Goal: Task Accomplishment & Management: Use online tool/utility

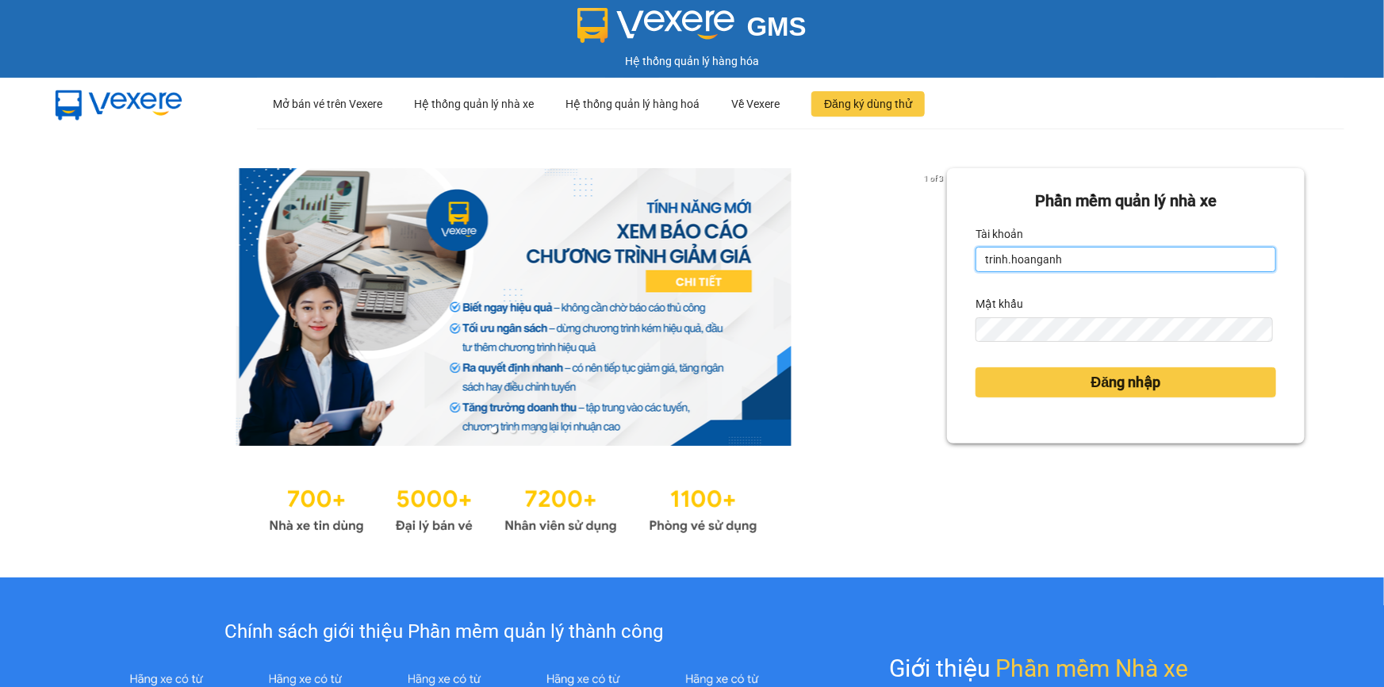
drag, startPoint x: 1093, startPoint y: 254, endPoint x: 962, endPoint y: 262, distance: 131.1
click at [962, 262] on div "Phần mềm quản lý nhà xe Tài khoản trinh.hoanganh Mật khẩu Đăng nhập" at bounding box center [1126, 305] width 358 height 275
type input "thientrang.hoanganh"
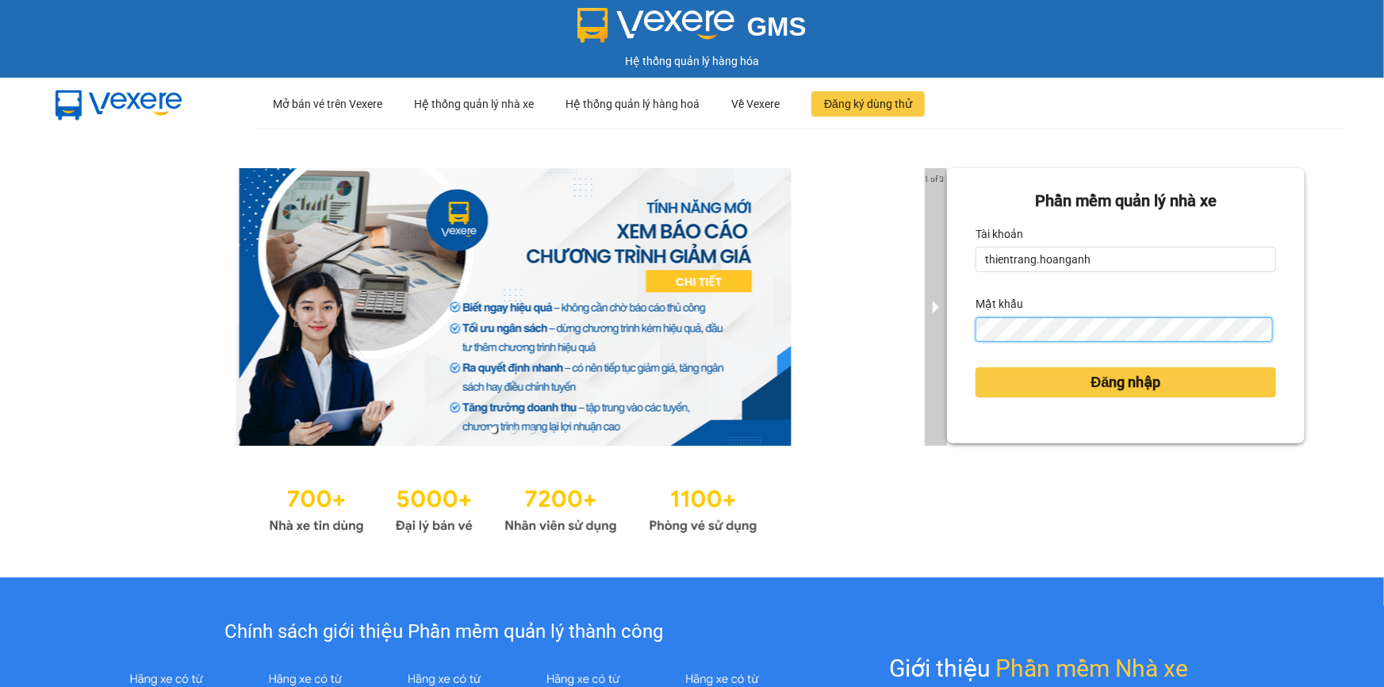
click at [938, 325] on div "1 of 3 [PERSON_NAME] mềm [PERSON_NAME] nhà xe [PERSON_NAME] thientrang.hoanganh…" at bounding box center [692, 353] width 1384 height 449
click at [976, 367] on button "Đăng nhập" at bounding box center [1126, 382] width 301 height 30
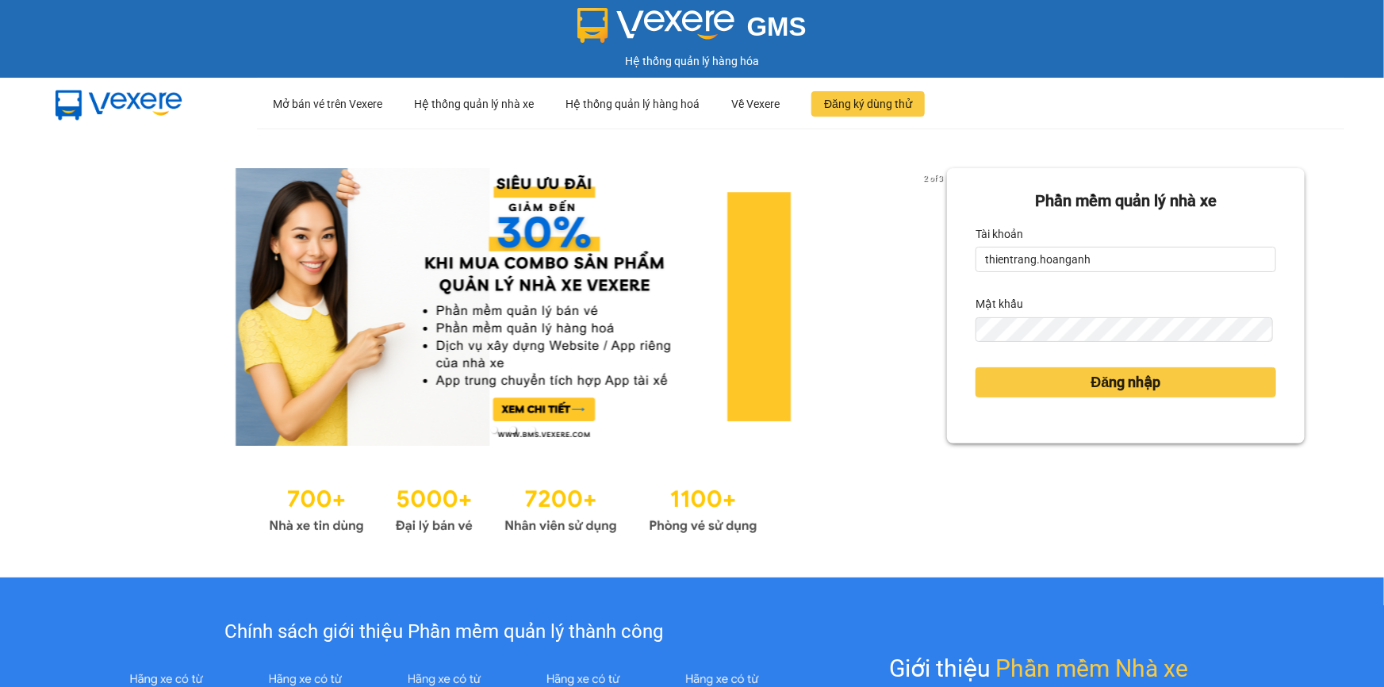
click at [1256, 294] on div "Mật khẩu" at bounding box center [1126, 303] width 301 height 25
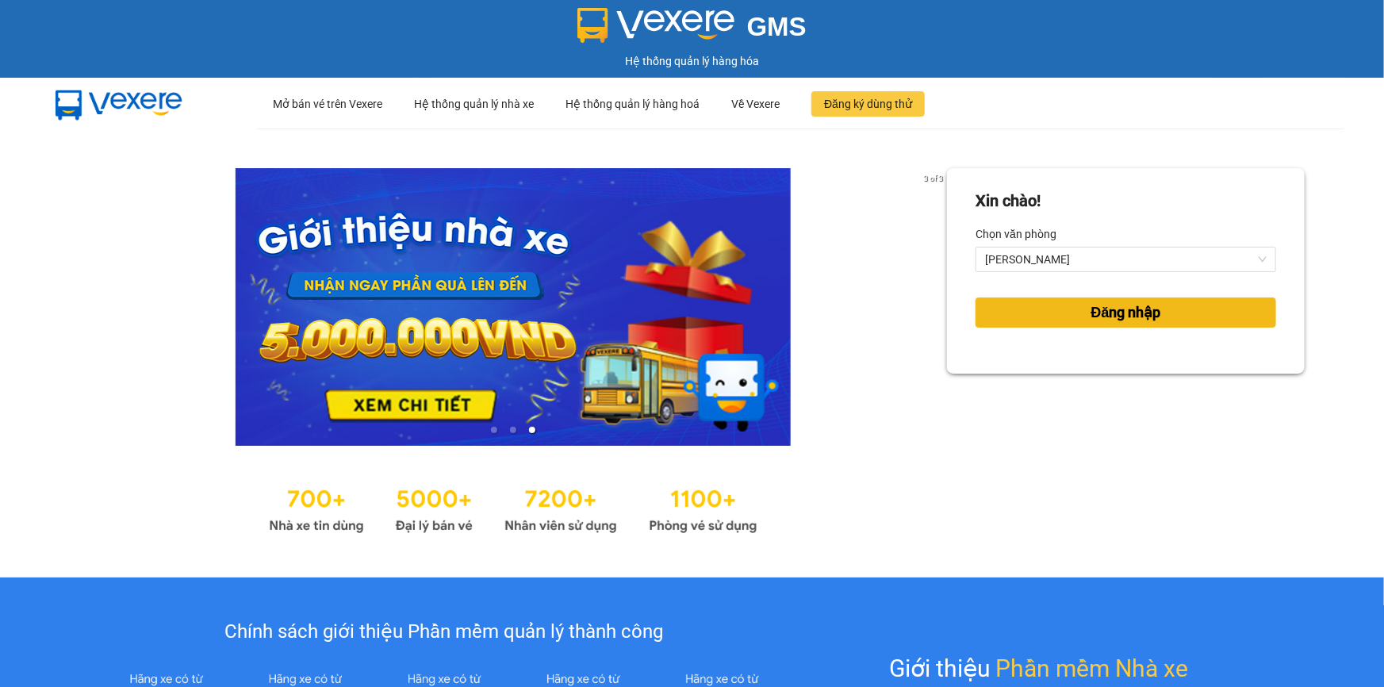
click at [1191, 303] on button "Đăng nhập" at bounding box center [1126, 312] width 301 height 30
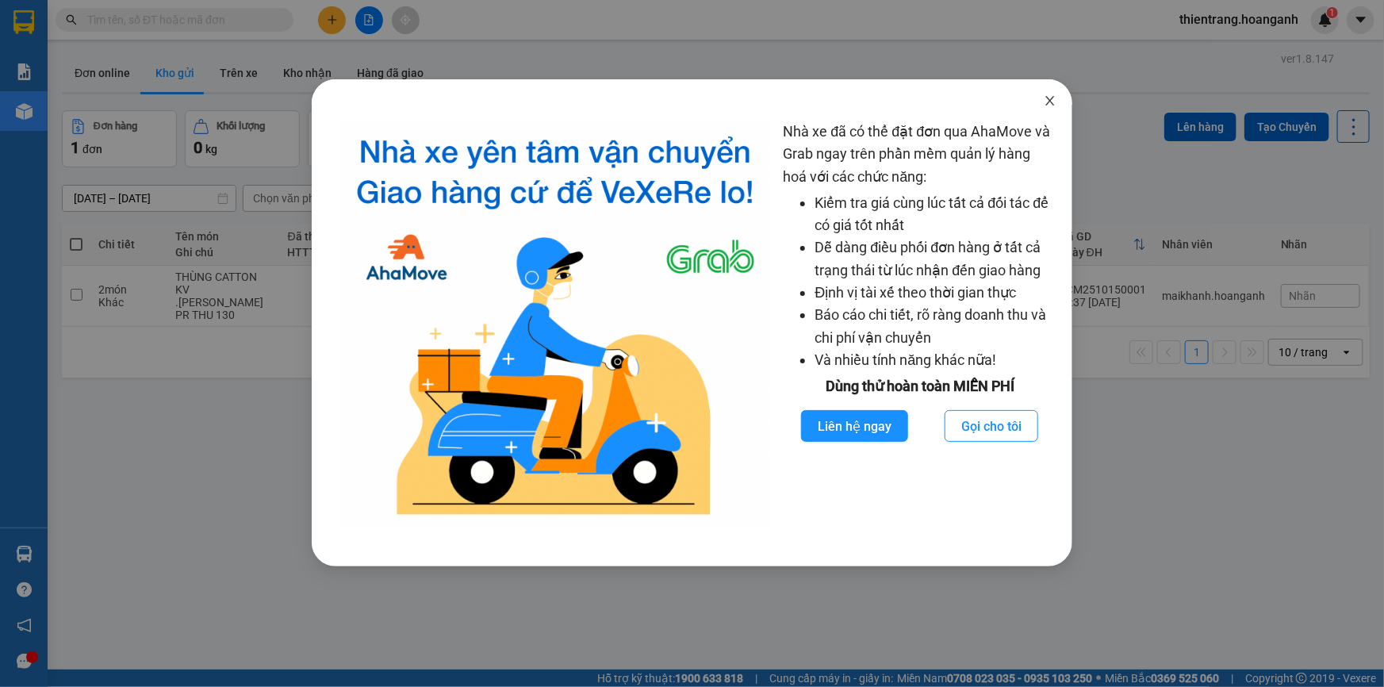
click at [1051, 102] on icon "close" at bounding box center [1050, 101] width 9 height 10
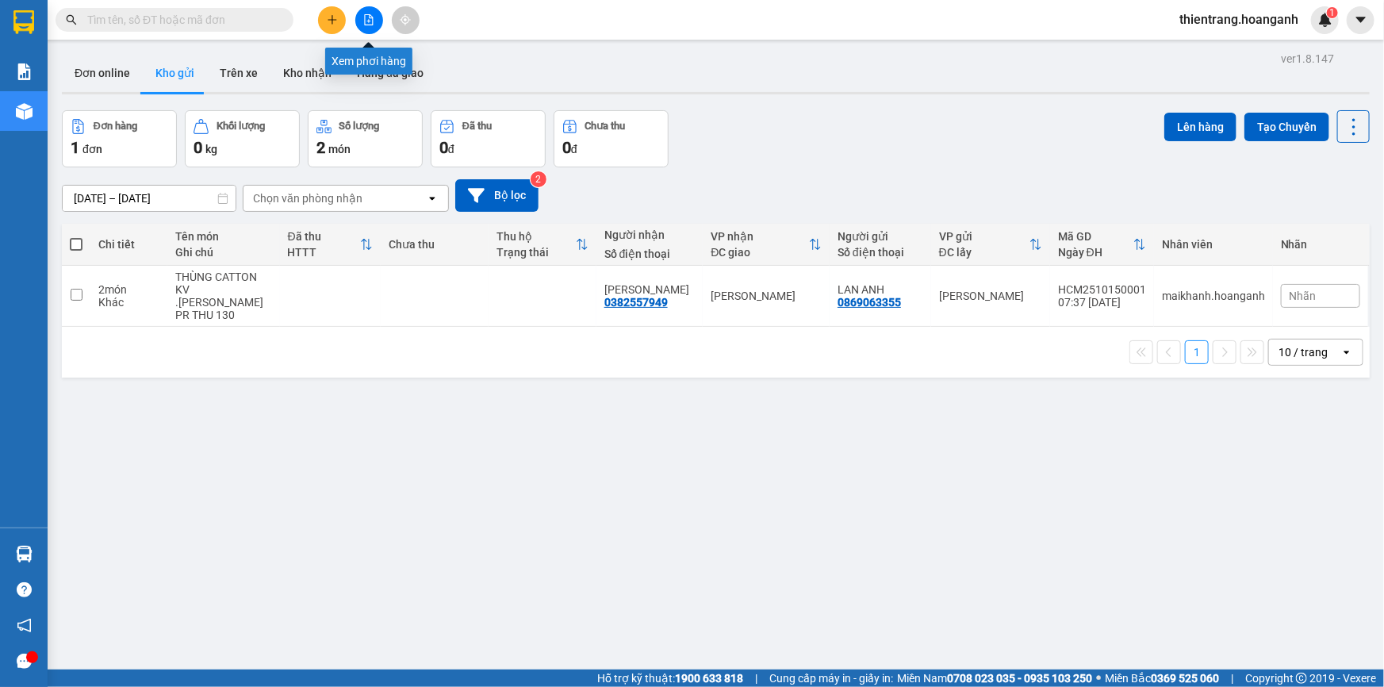
click at [367, 16] on icon "file-add" at bounding box center [368, 19] width 11 height 11
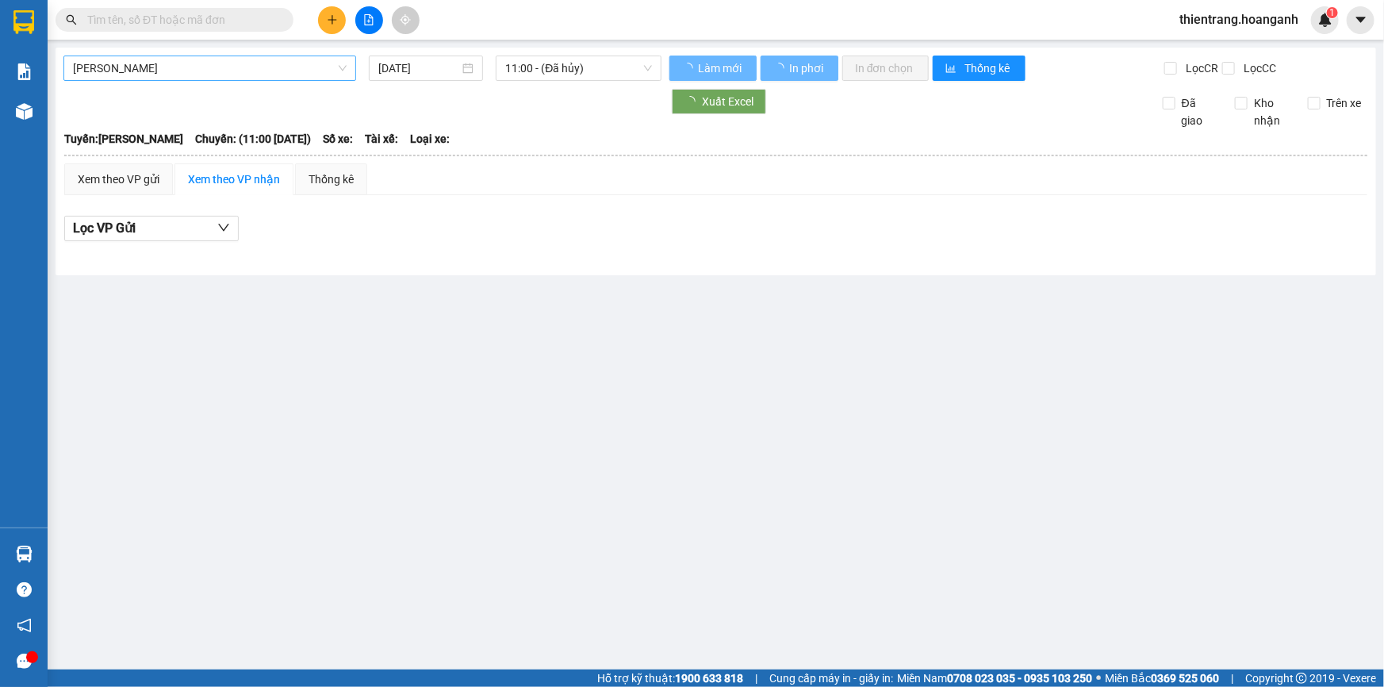
click at [254, 60] on span "[PERSON_NAME]" at bounding box center [210, 68] width 274 height 24
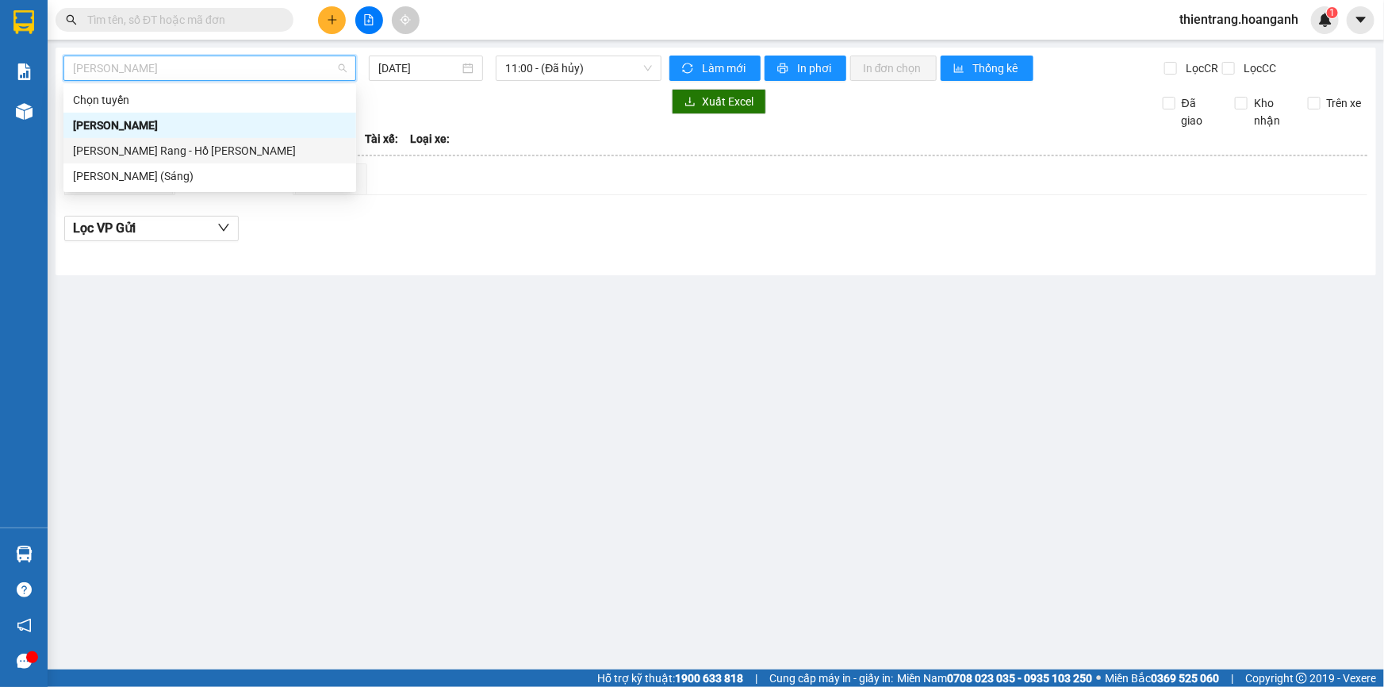
click at [241, 152] on div "[PERSON_NAME] Rang - Hồ [PERSON_NAME]" at bounding box center [210, 150] width 274 height 17
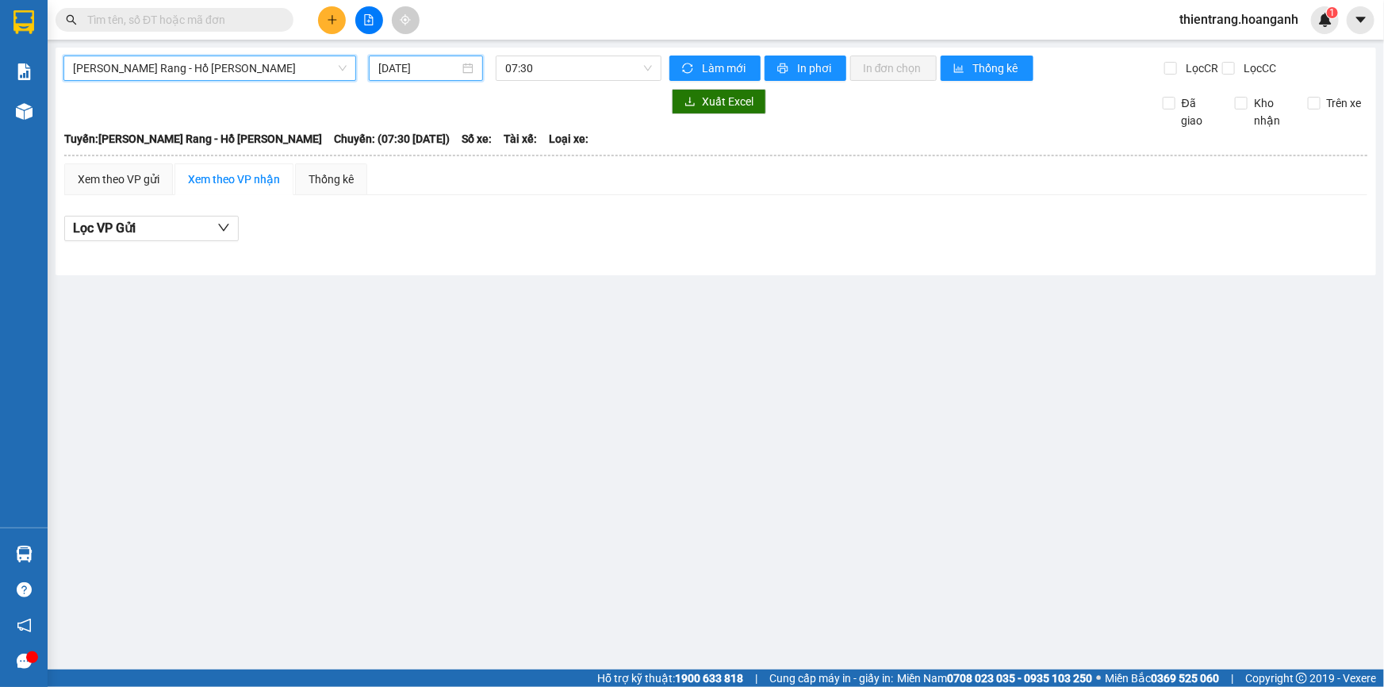
click at [414, 63] on input "[DATE]" at bounding box center [418, 67] width 81 height 17
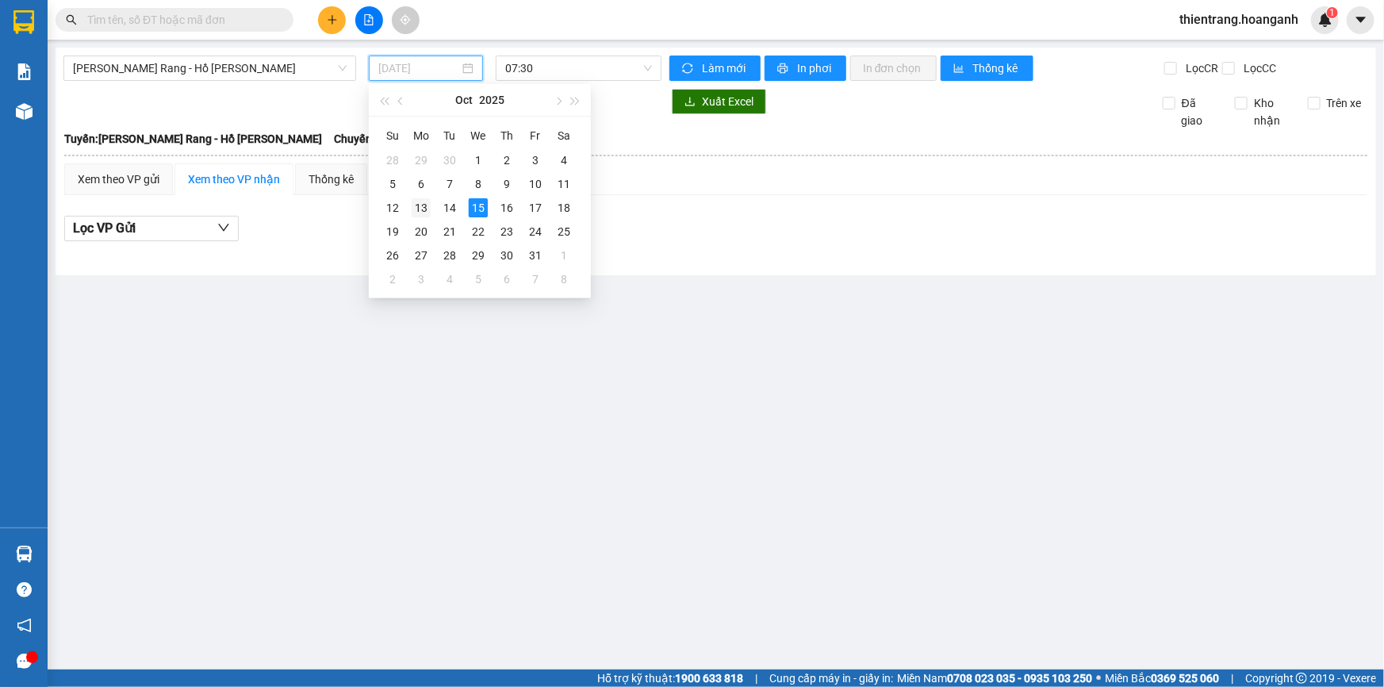
click at [424, 213] on div "13" at bounding box center [421, 207] width 19 height 19
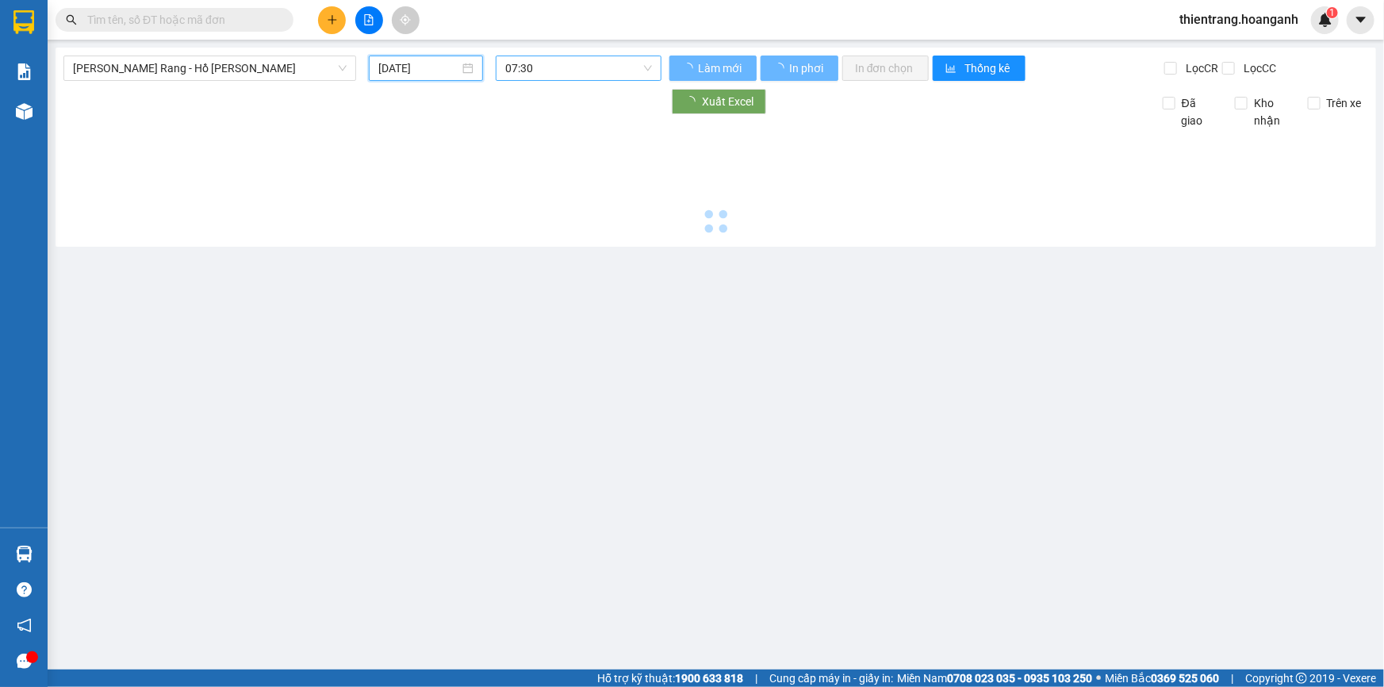
type input "[DATE]"
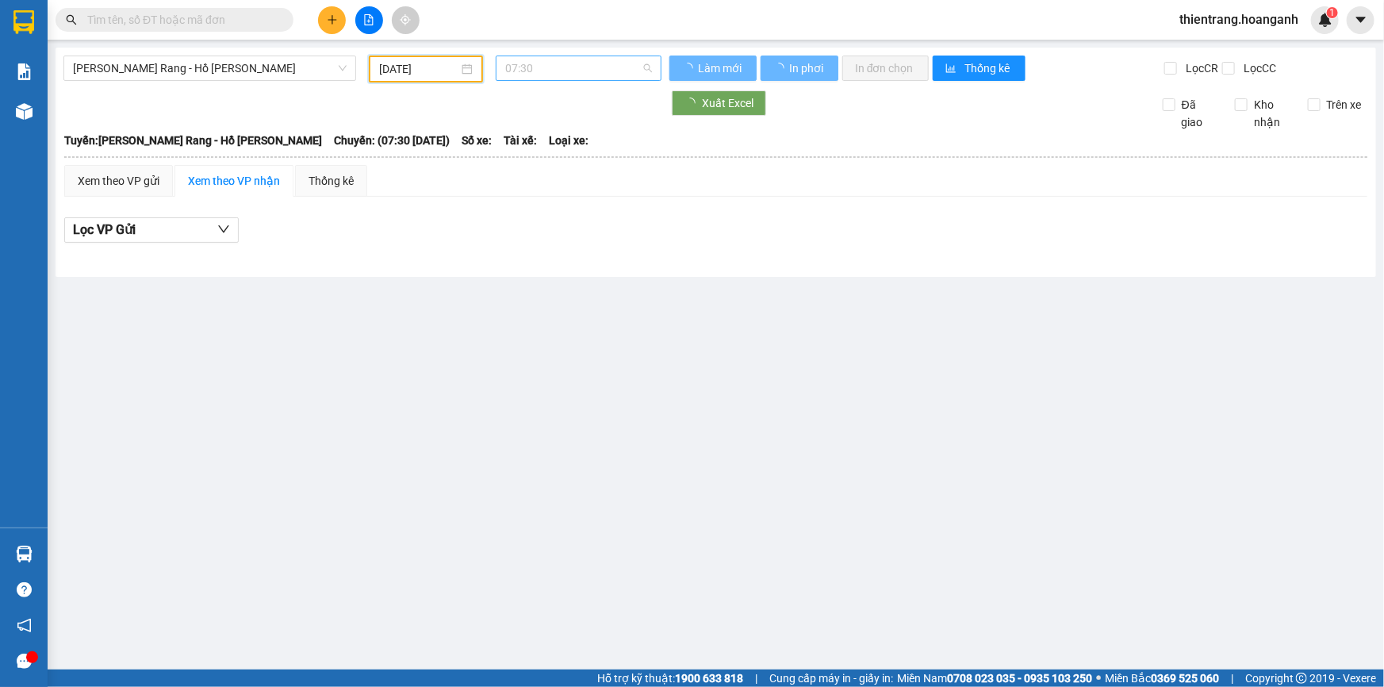
click at [591, 77] on span "07:30" at bounding box center [578, 68] width 147 height 24
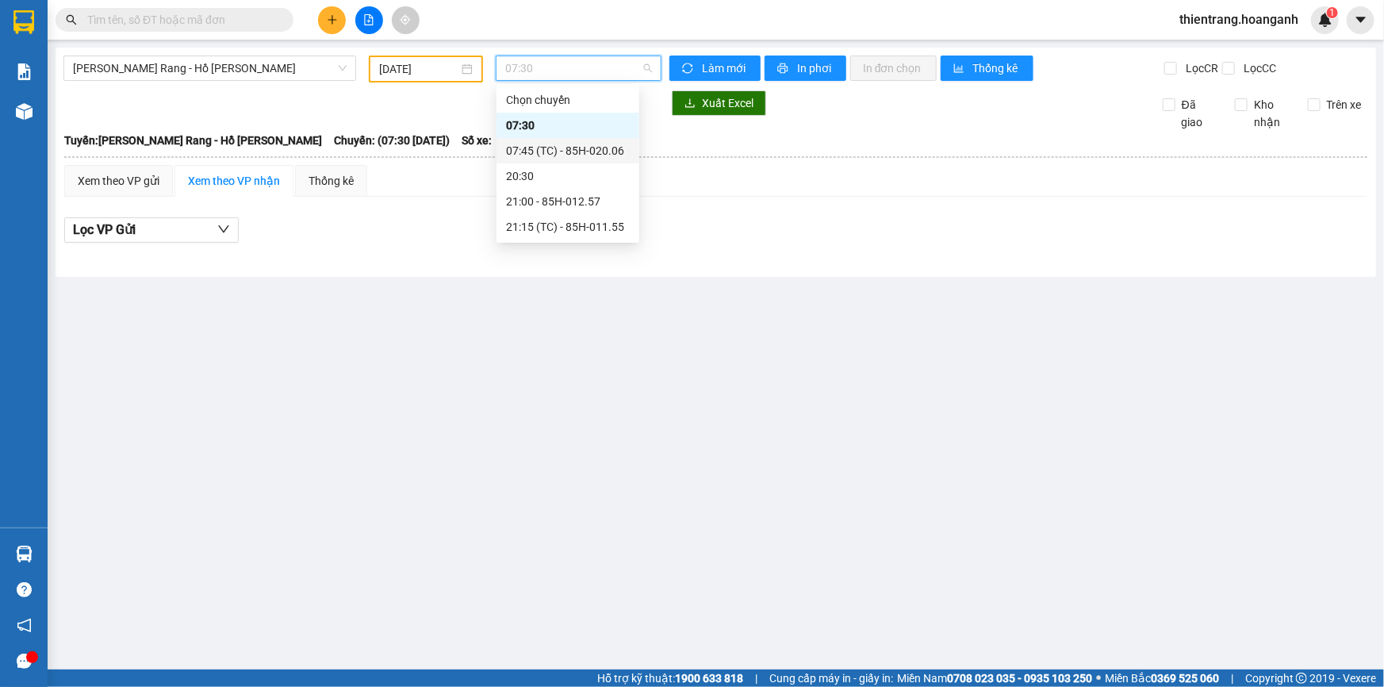
click at [581, 148] on div "07:45 (TC) - 85H-020.06" at bounding box center [568, 150] width 124 height 17
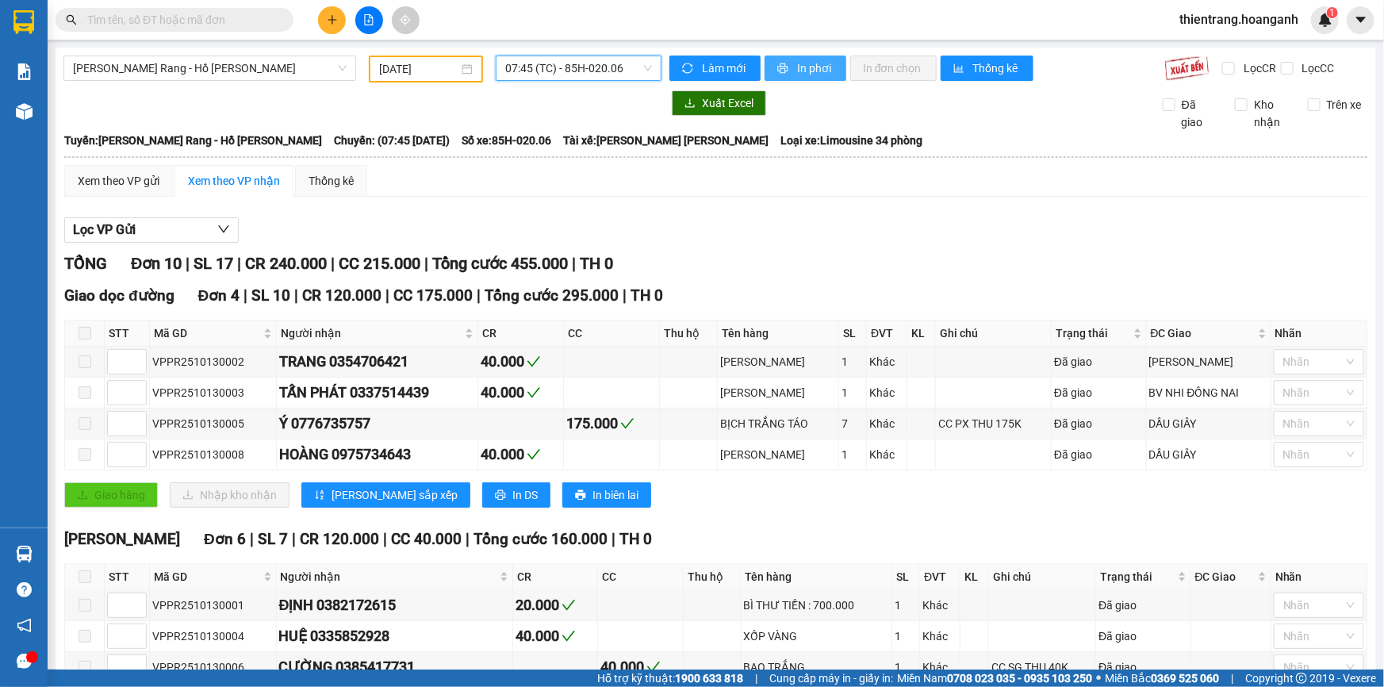
click at [800, 68] on span "In phơi" at bounding box center [815, 67] width 36 height 17
